Goal: Information Seeking & Learning: Learn about a topic

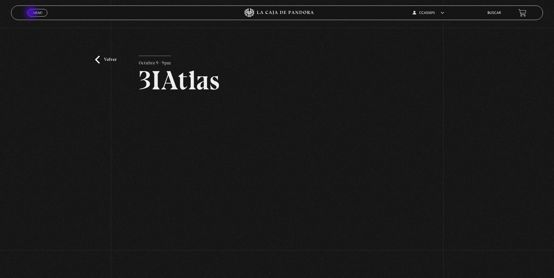
click at [33, 14] on span "Menu" at bounding box center [38, 12] width 10 height 3
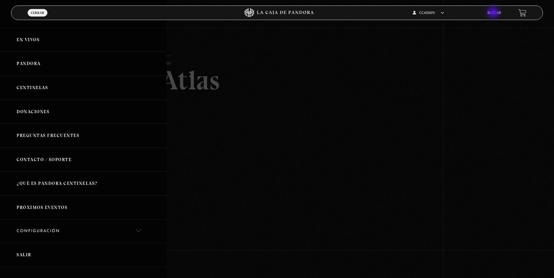
click at [414, 13] on link "Buscar" at bounding box center [494, 12] width 14 height 3
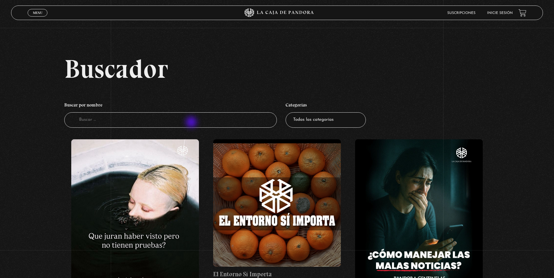
click at [192, 123] on input "Buscador" at bounding box center [170, 119] width 213 height 15
type input "green"
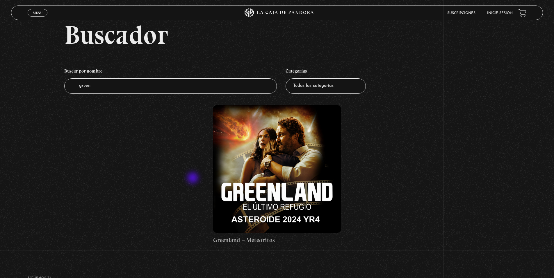
scroll to position [35, 0]
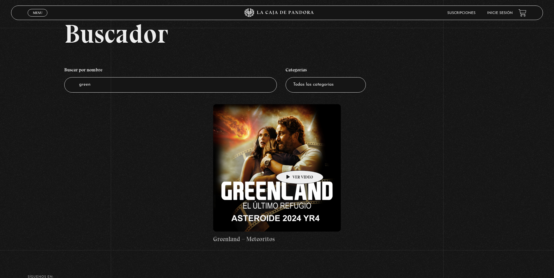
click at [290, 162] on figure at bounding box center [277, 168] width 128 height 128
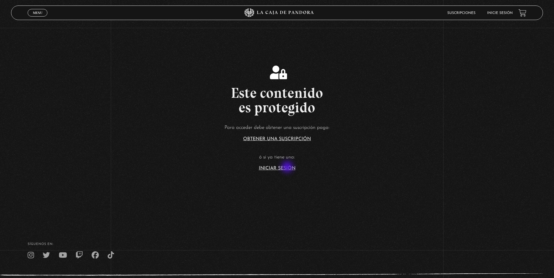
click at [288, 168] on link "Iniciar Sesión" at bounding box center [277, 168] width 37 height 5
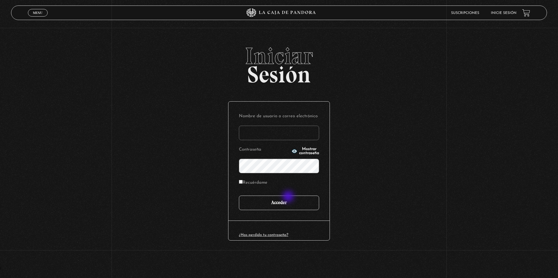
type input "ccas1075"
click at [290, 201] on input "Acceder" at bounding box center [279, 203] width 80 height 15
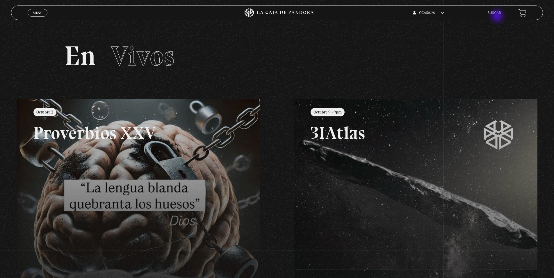
click at [498, 16] on li "Buscar" at bounding box center [494, 12] width 14 height 9
click at [496, 12] on link "Buscar" at bounding box center [494, 12] width 14 height 3
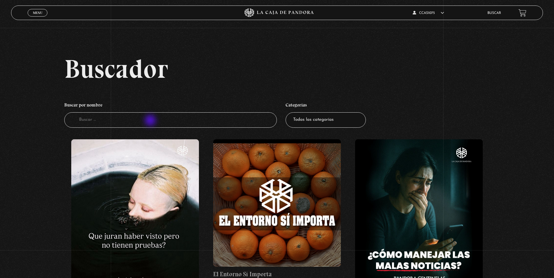
click at [151, 121] on input "Buscador" at bounding box center [170, 119] width 213 height 15
type input "green"
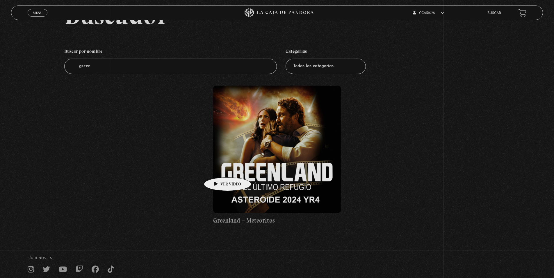
scroll to position [60, 0]
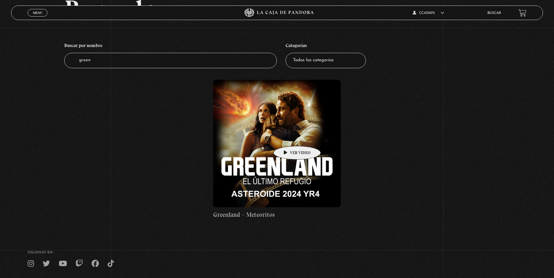
click at [288, 137] on figure at bounding box center [277, 144] width 128 height 128
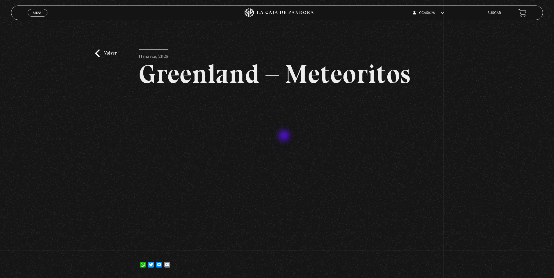
scroll to position [8, 0]
